Goal: Obtain resource: Download file/media

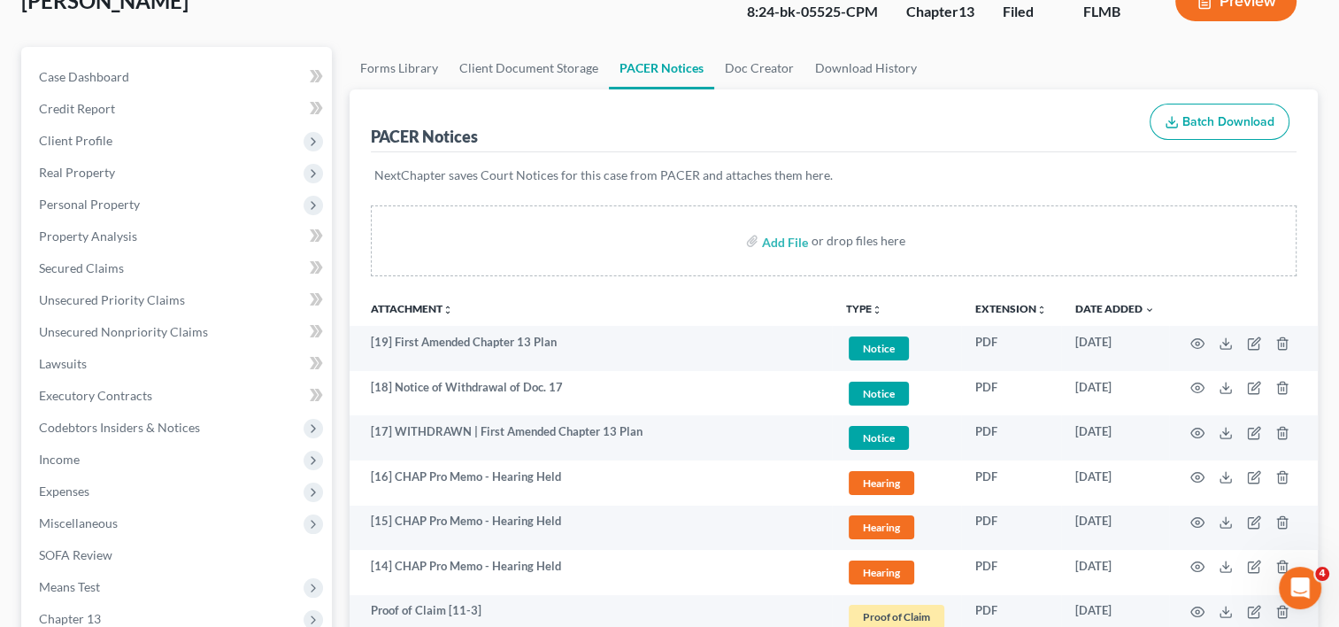
scroll to position [147, 0]
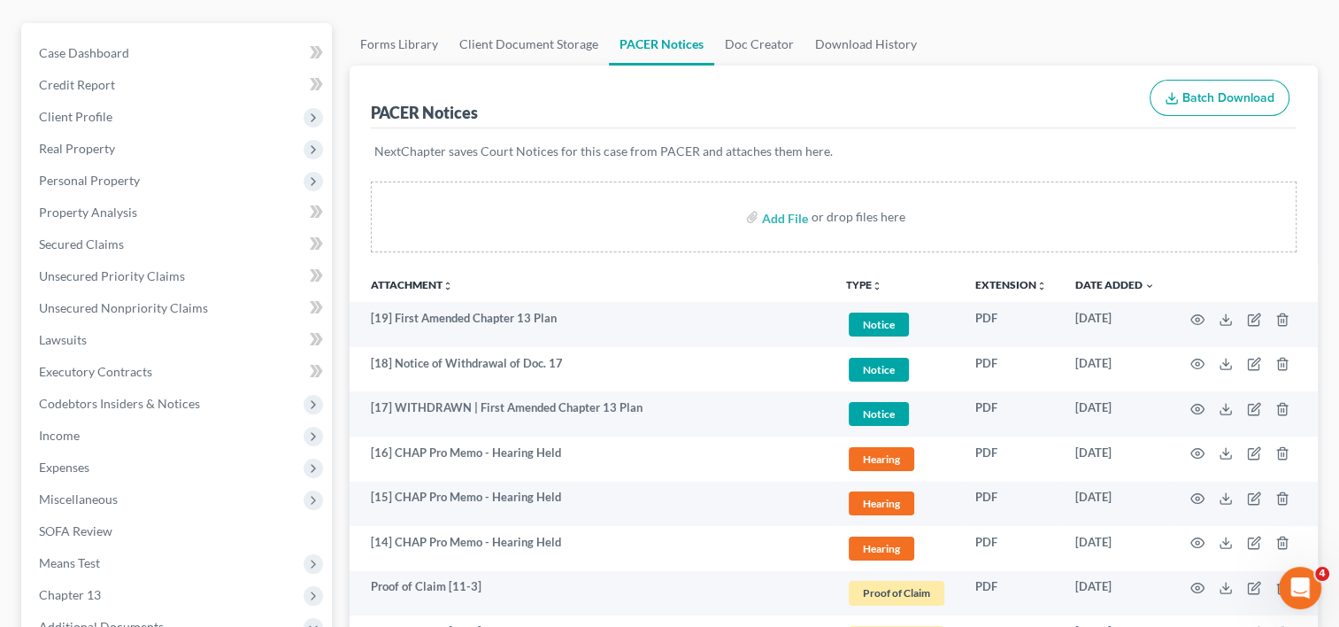
click at [1237, 313] on td at bounding box center [1243, 324] width 149 height 45
click at [1225, 312] on icon at bounding box center [1226, 319] width 14 height 14
click at [1227, 312] on icon at bounding box center [1226, 319] width 14 height 14
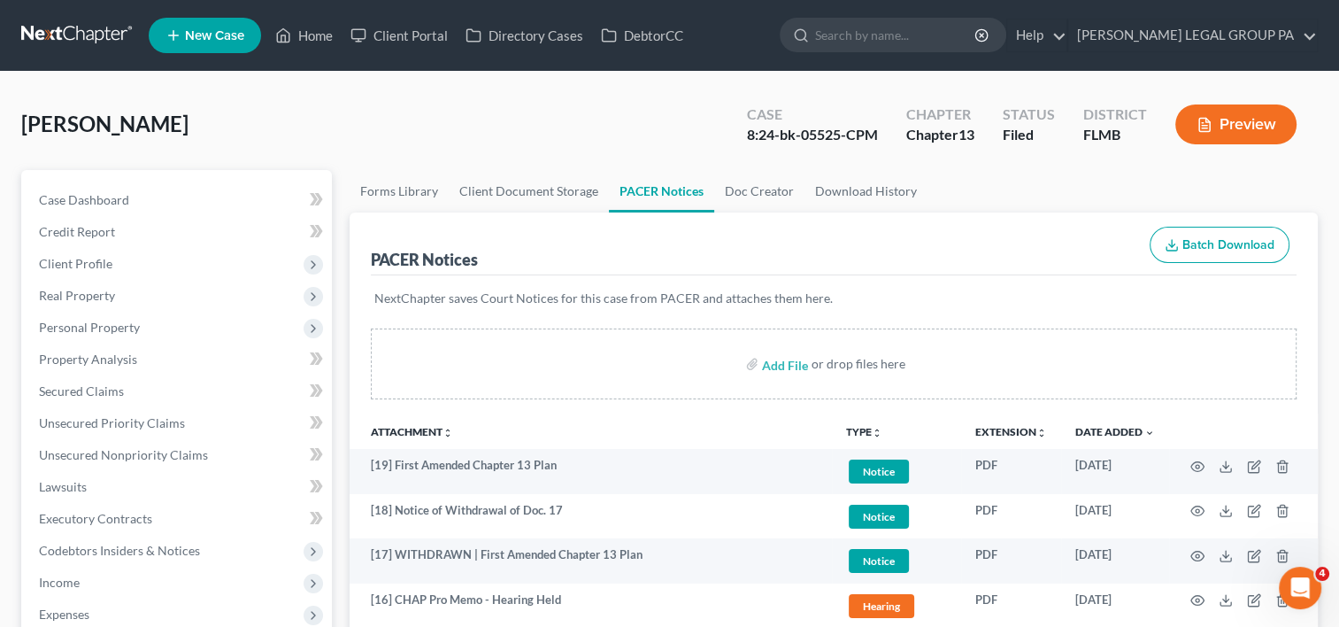
click at [92, 40] on link at bounding box center [77, 35] width 113 height 32
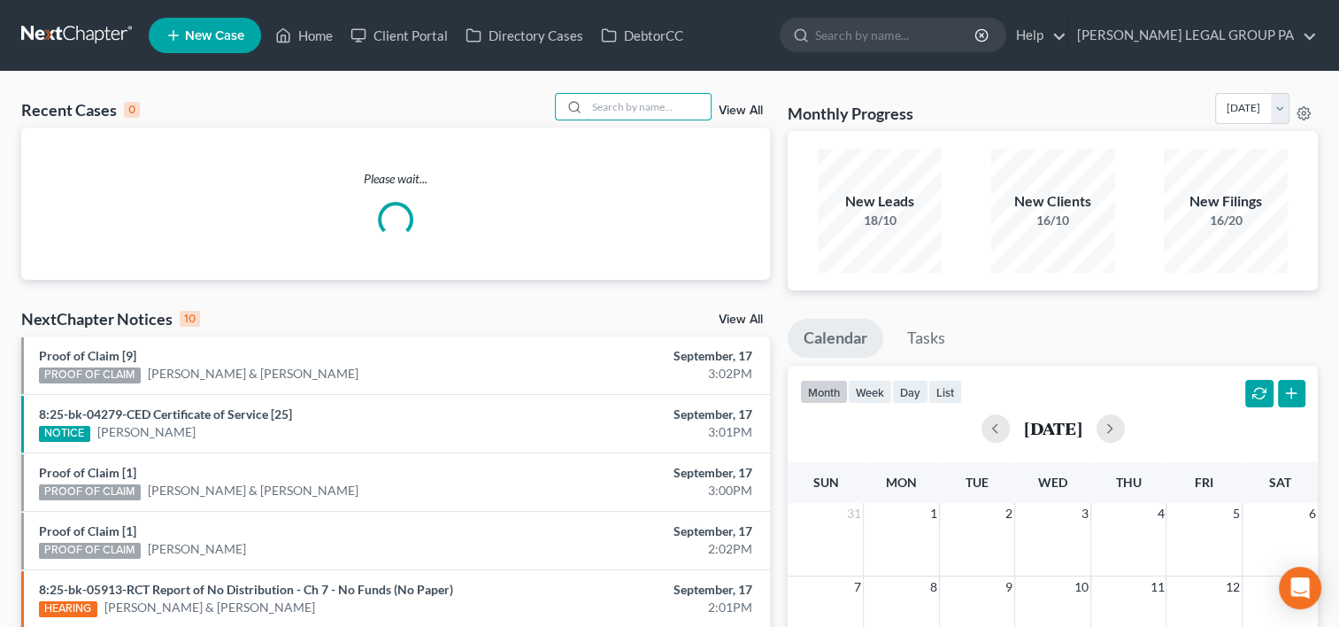
click at [682, 106] on input "search" at bounding box center [649, 107] width 124 height 26
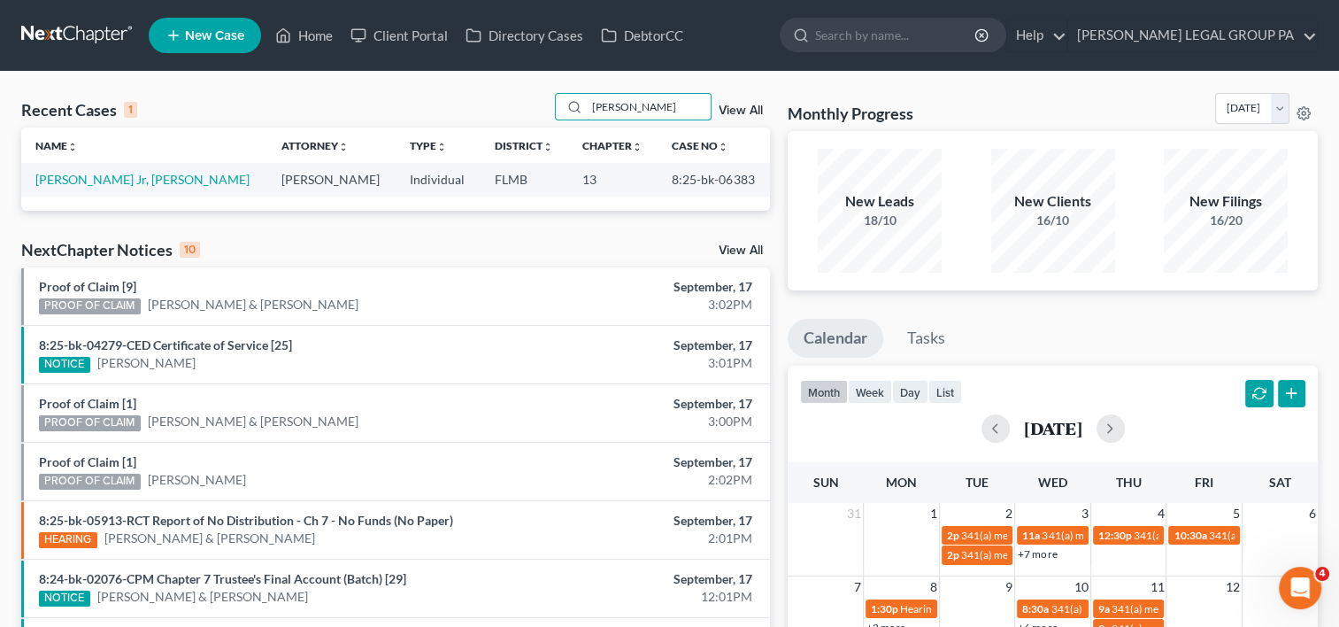
type input "bakker"
click at [66, 178] on link "Bakker Jr, John" at bounding box center [142, 179] width 214 height 15
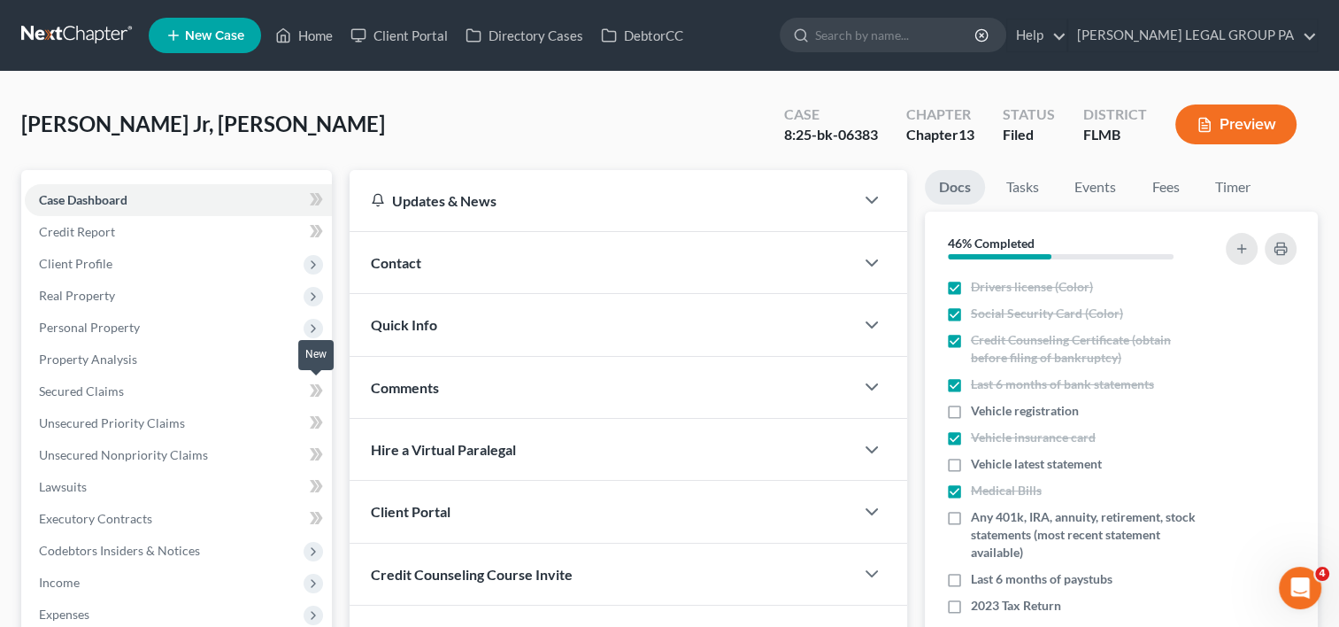
scroll to position [344, 0]
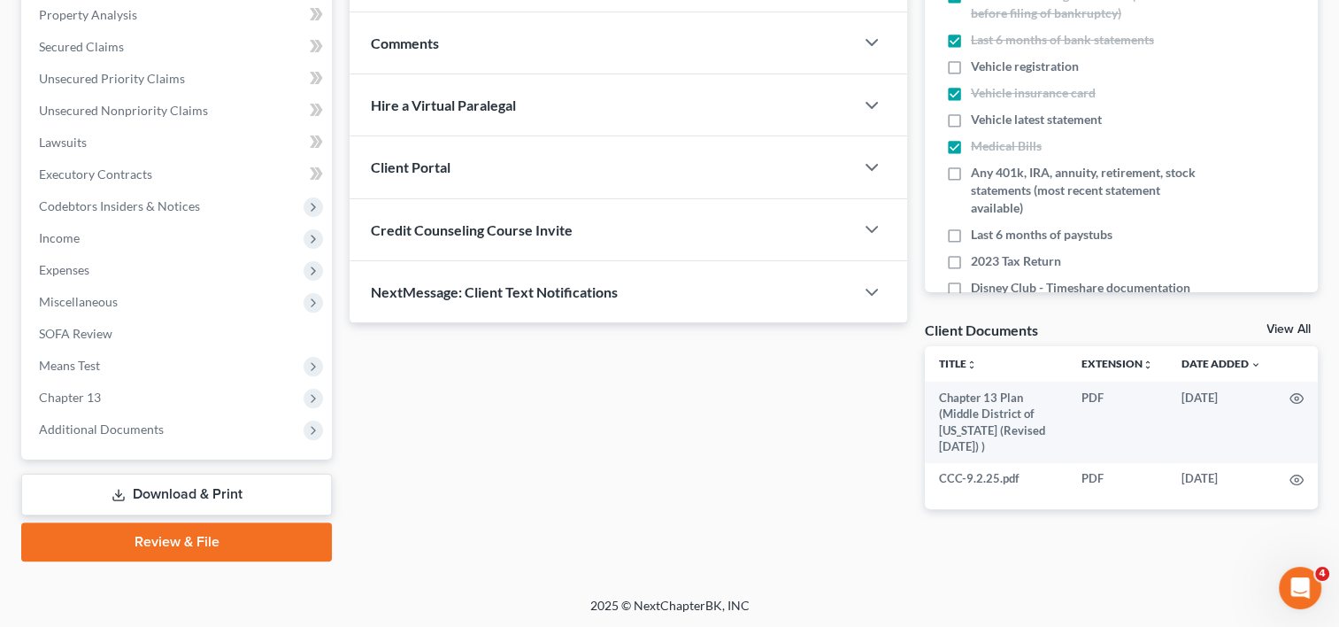
click at [134, 414] on span "Additional Documents" at bounding box center [178, 429] width 307 height 32
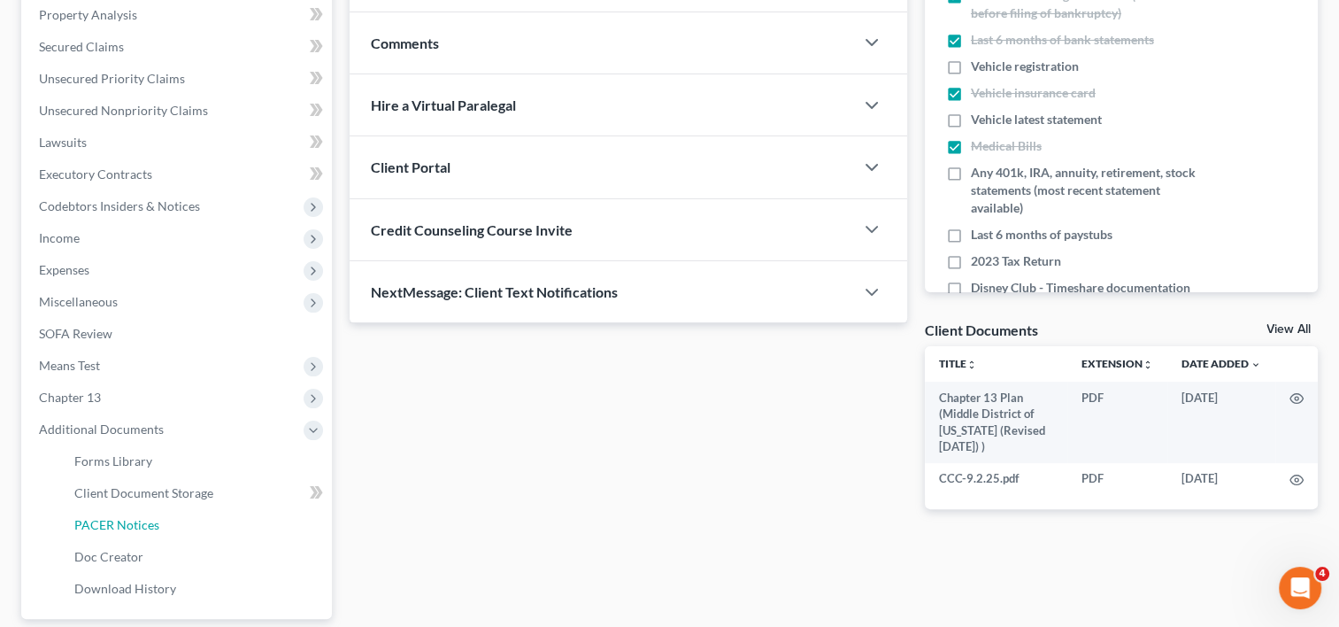
click at [173, 520] on link "PACER Notices" at bounding box center [196, 525] width 272 height 32
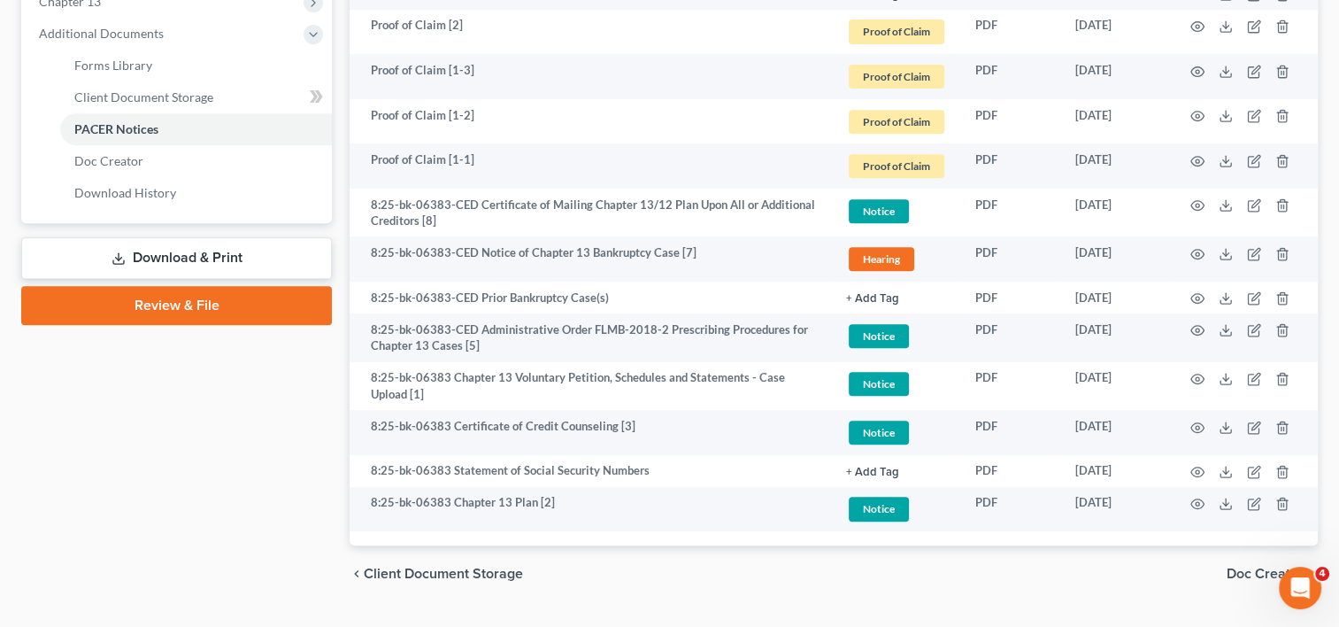
scroll to position [782, 0]
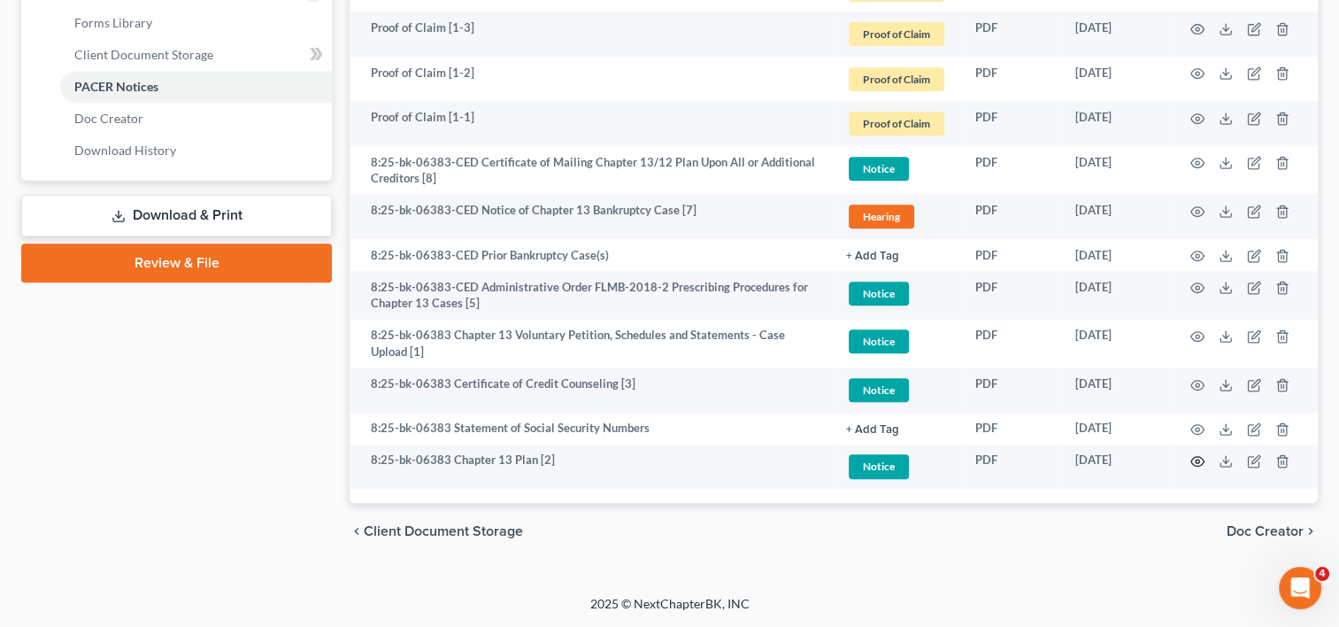
click at [1198, 457] on icon "button" at bounding box center [1197, 461] width 14 height 14
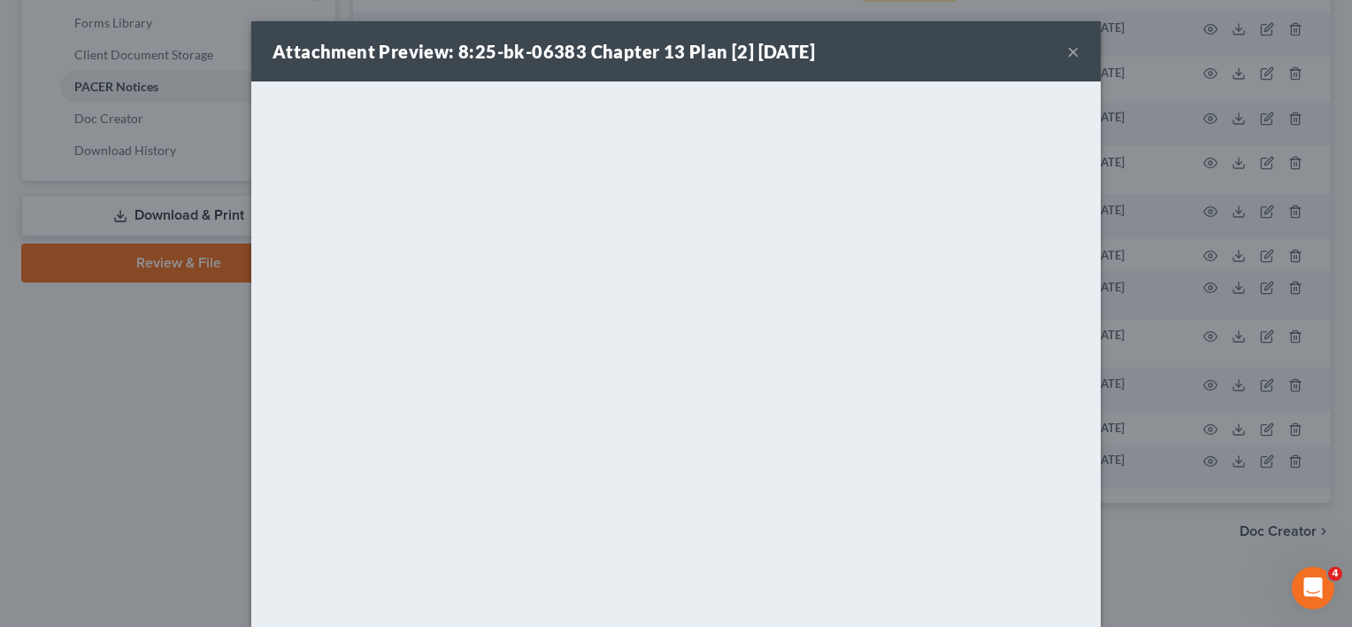
click at [1067, 50] on button "×" at bounding box center [1073, 51] width 12 height 21
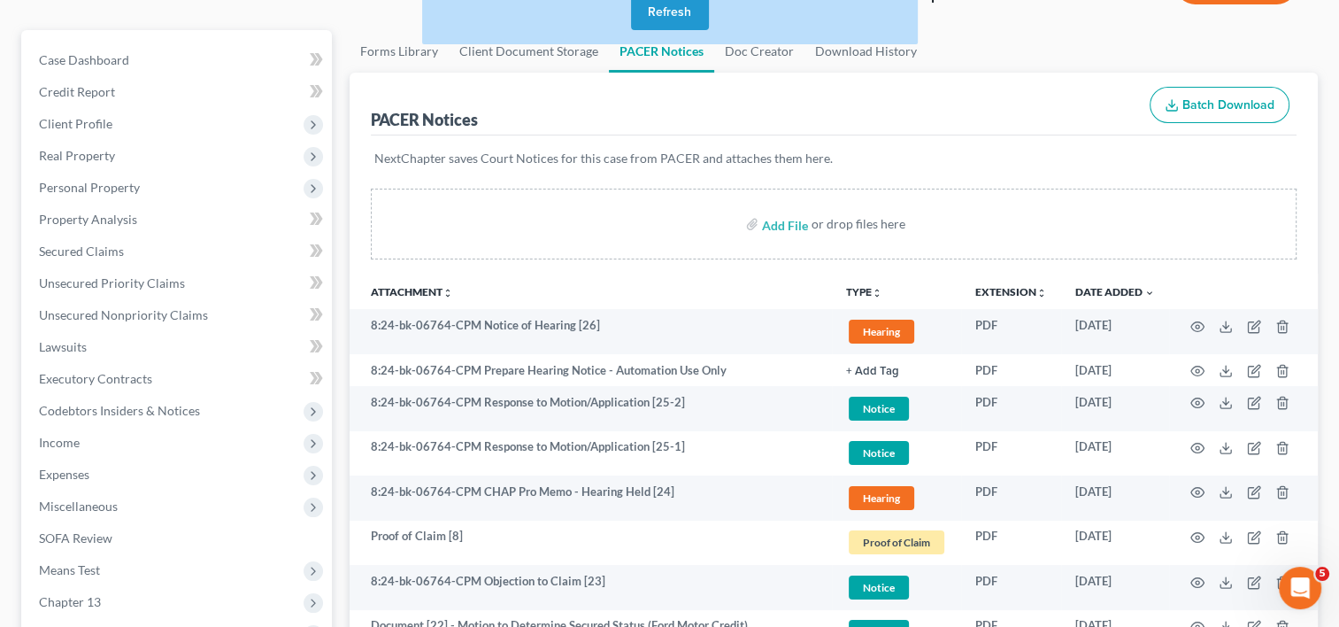
scroll to position [187, 0]
